Goal: Task Accomplishment & Management: Complete application form

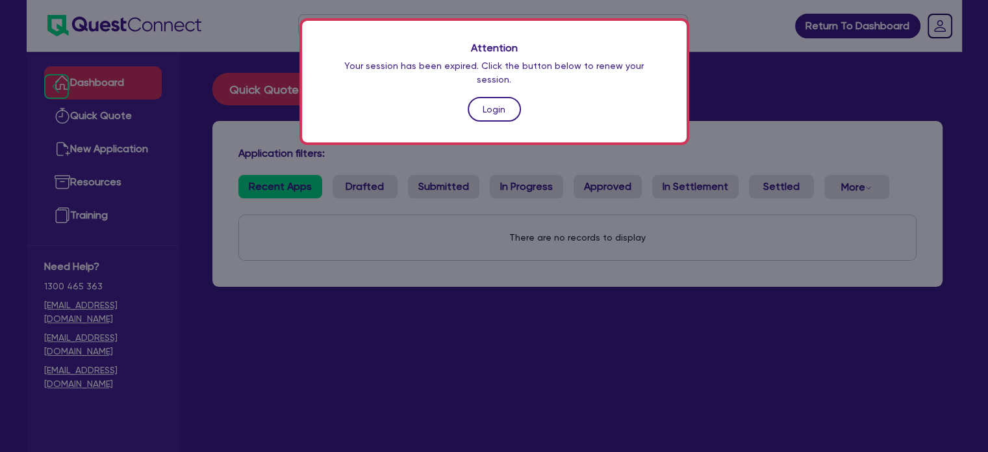
click at [503, 98] on link "Login" at bounding box center [494, 109] width 53 height 25
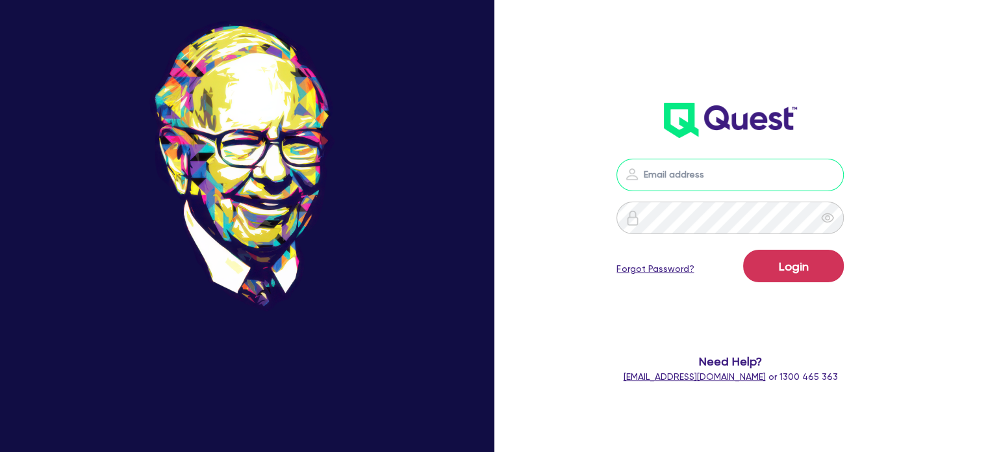
click at [719, 184] on input "email" at bounding box center [730, 175] width 227 height 32
type input "[PERSON_NAME][EMAIL_ADDRESS][DOMAIN_NAME]"
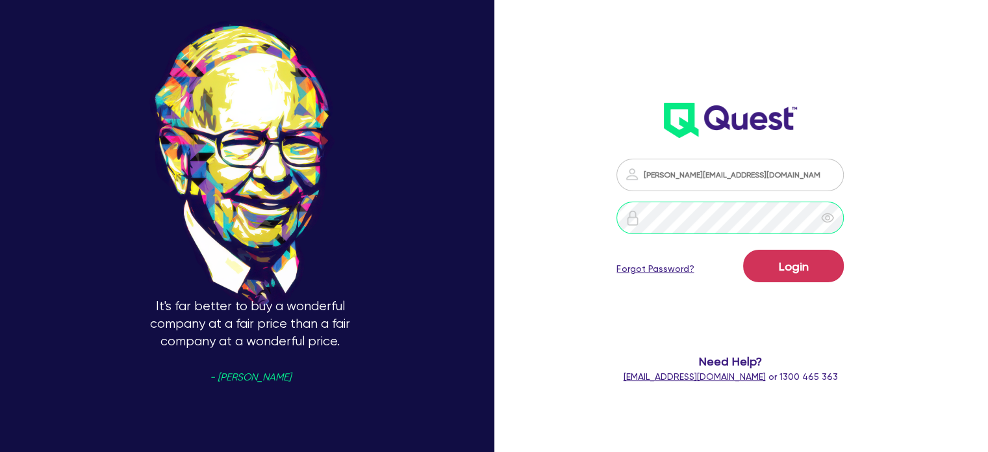
click at [743, 249] on button "Login" at bounding box center [793, 265] width 101 height 32
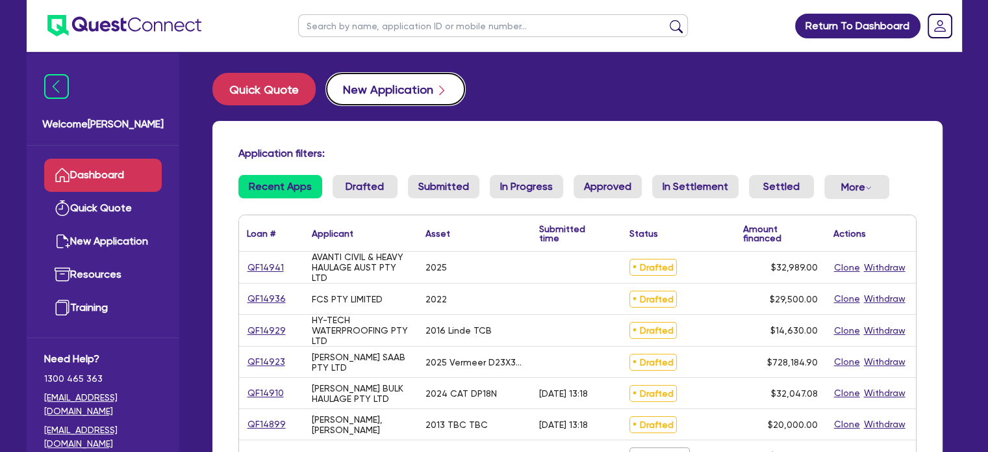
click at [389, 86] on button "New Application" at bounding box center [395, 89] width 139 height 32
